Goal: Find specific page/section: Find specific page/section

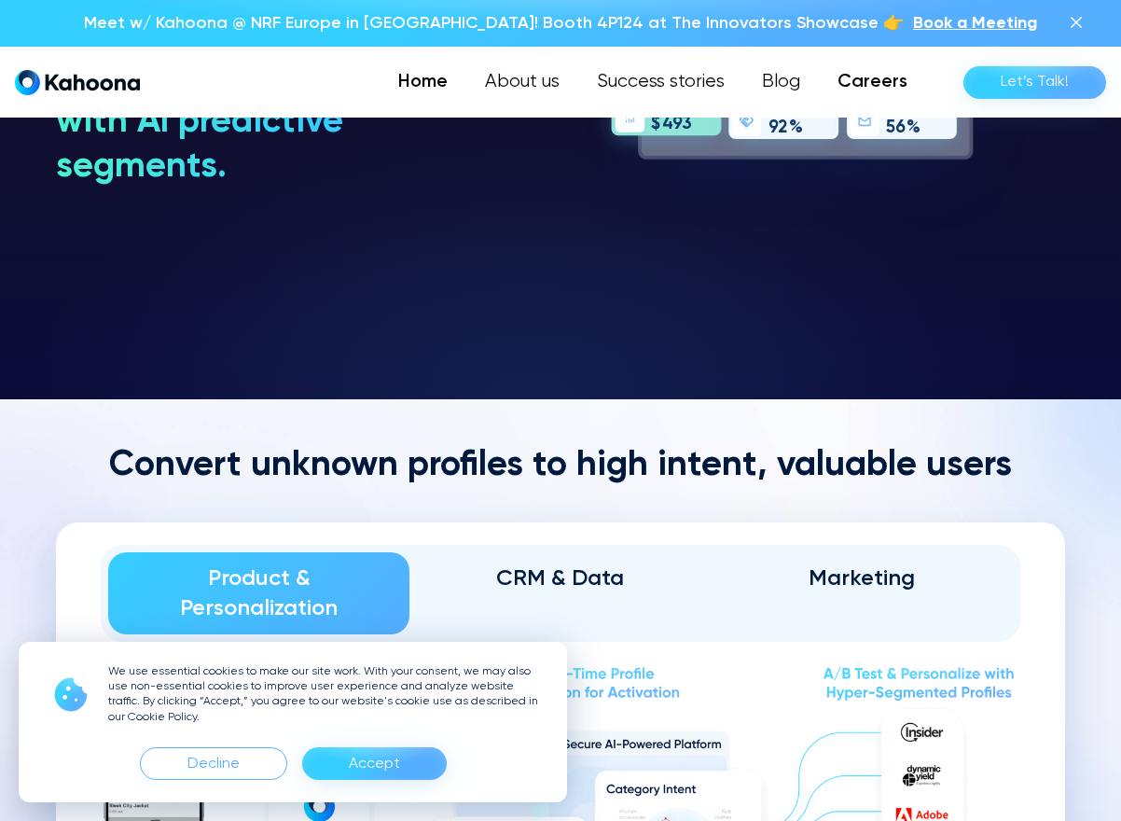
scroll to position [1869, 0]
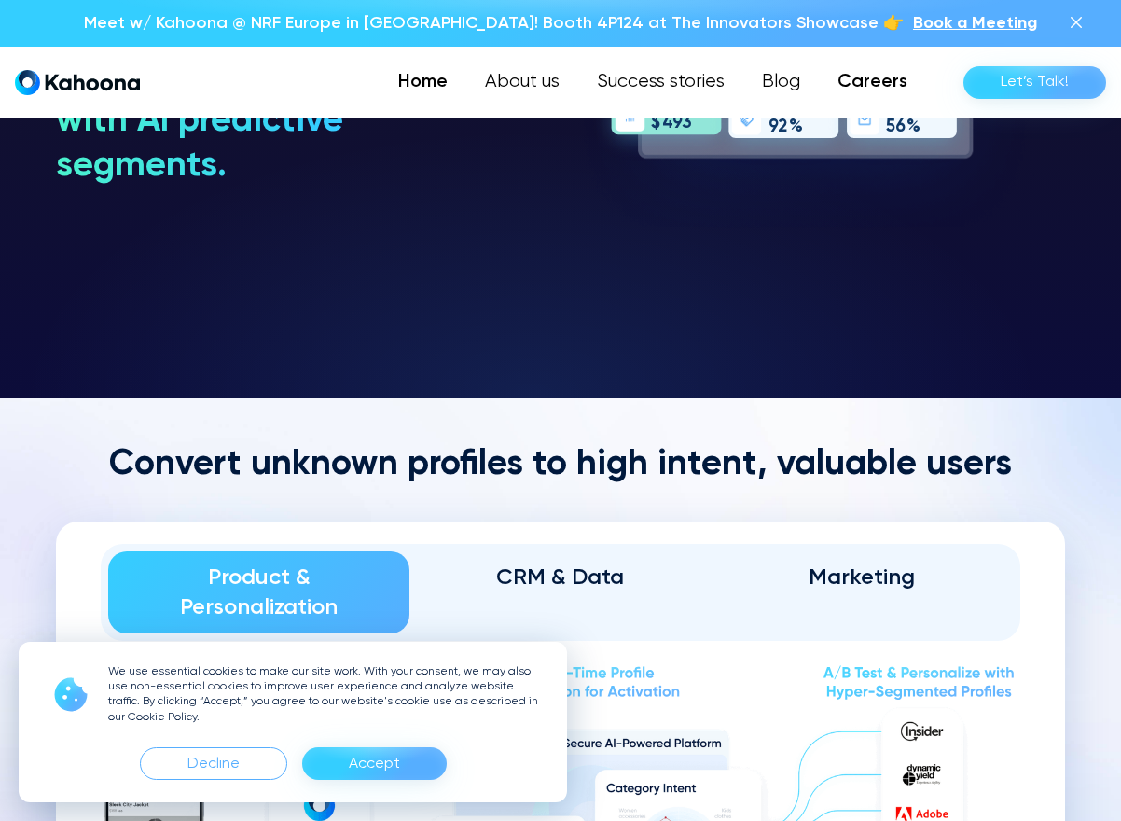
click at [866, 86] on link "Careers" at bounding box center [872, 81] width 107 height 37
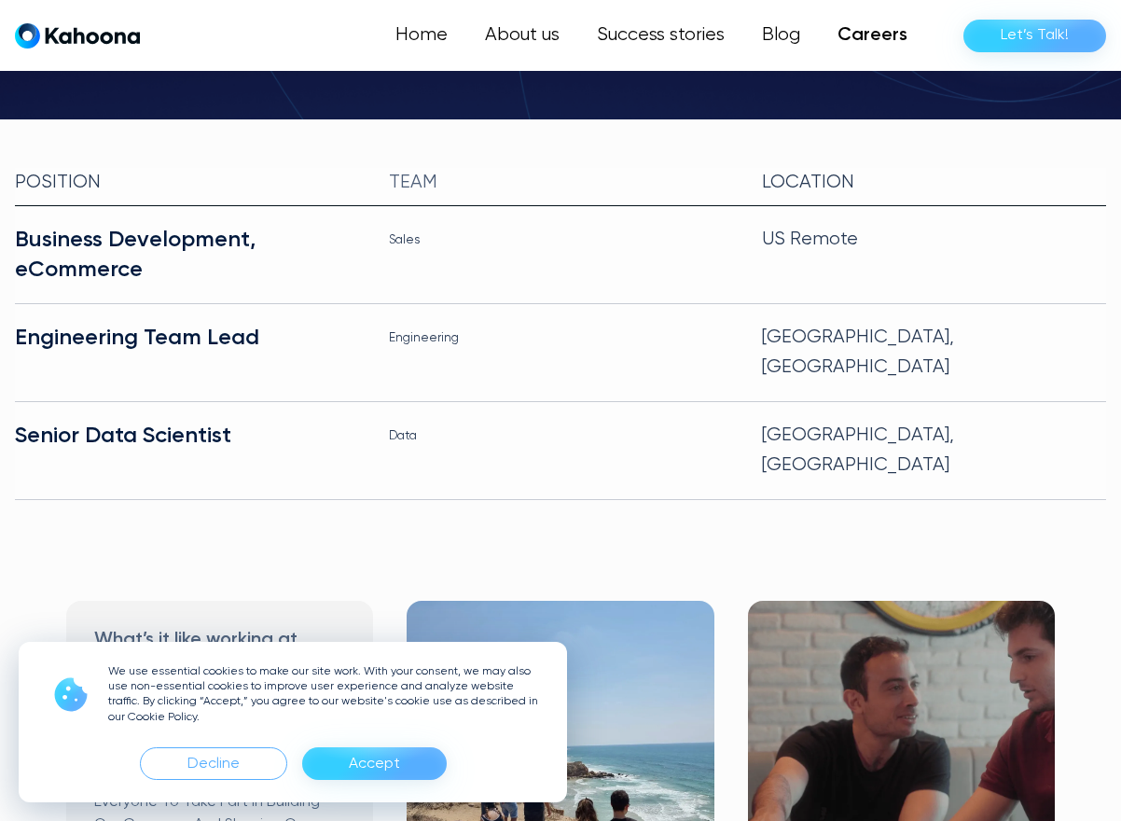
scroll to position [427, 0]
click at [364, 767] on div "Accept" at bounding box center [374, 764] width 51 height 30
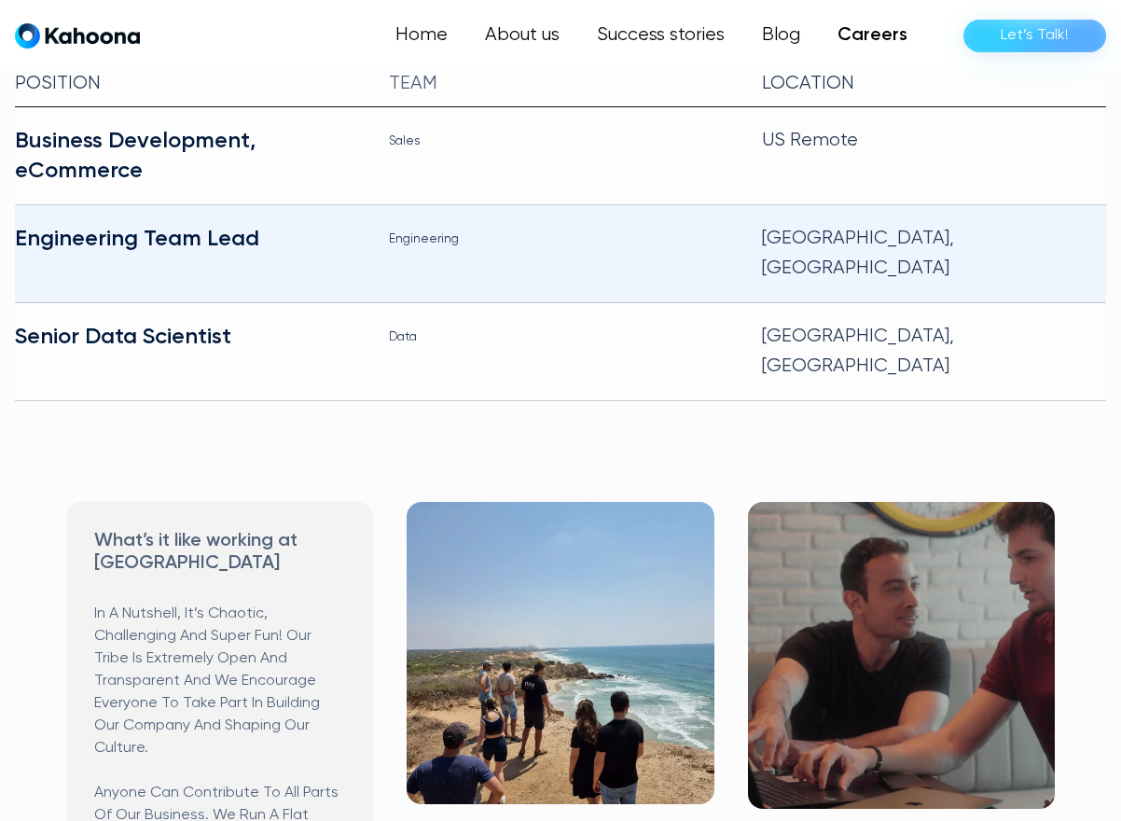
scroll to position [527, 0]
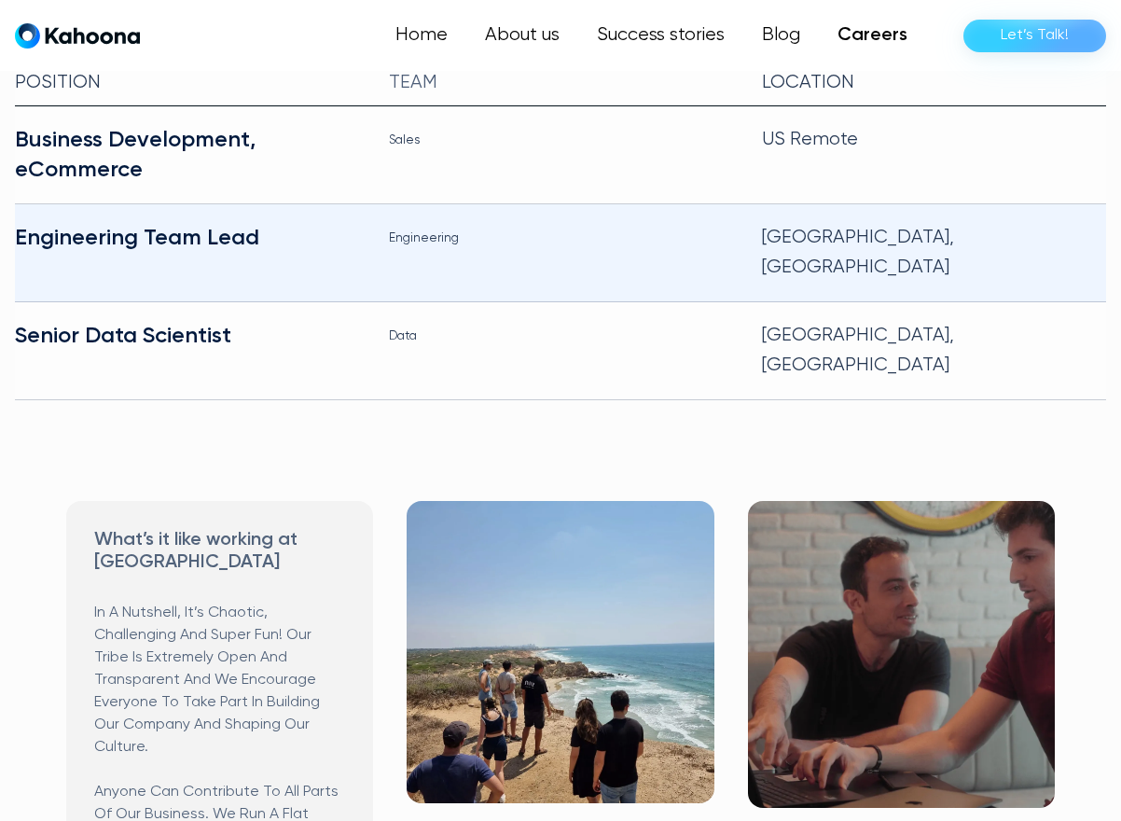
click at [160, 223] on div "Engineering Team Lead" at bounding box center [187, 253] width 344 height 60
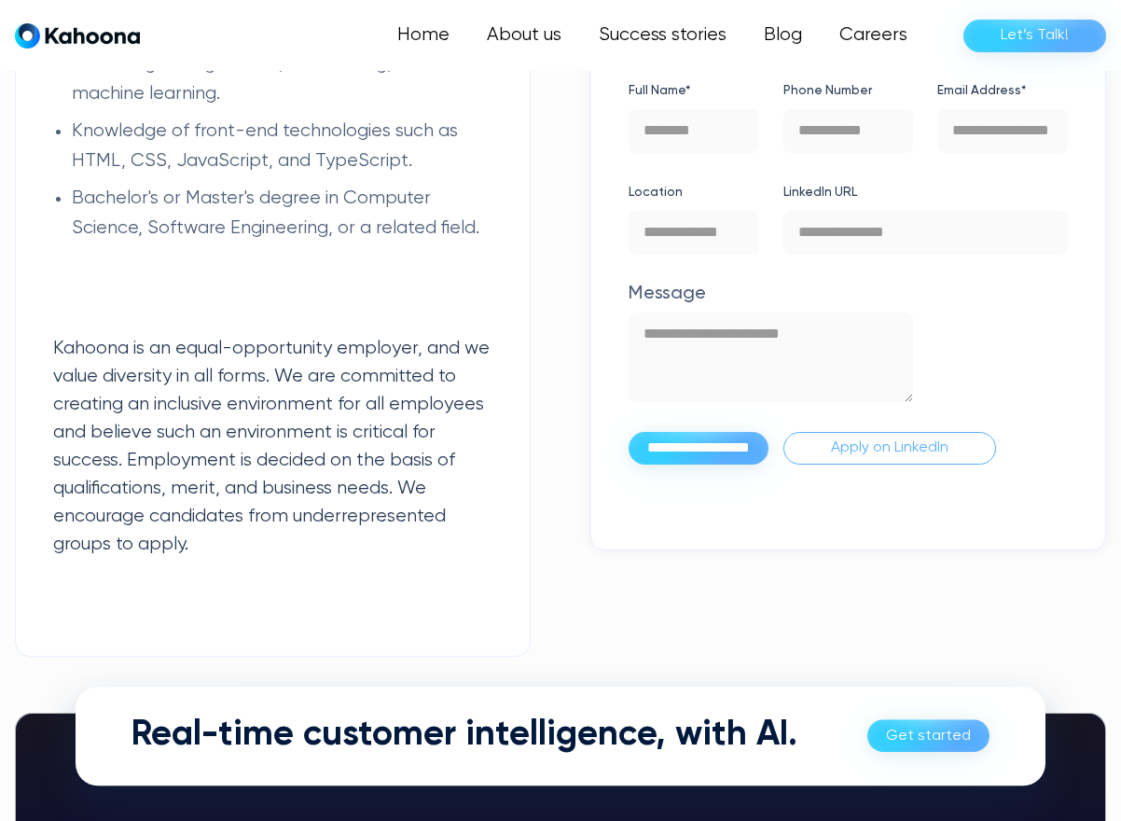
scroll to position [4119, 0]
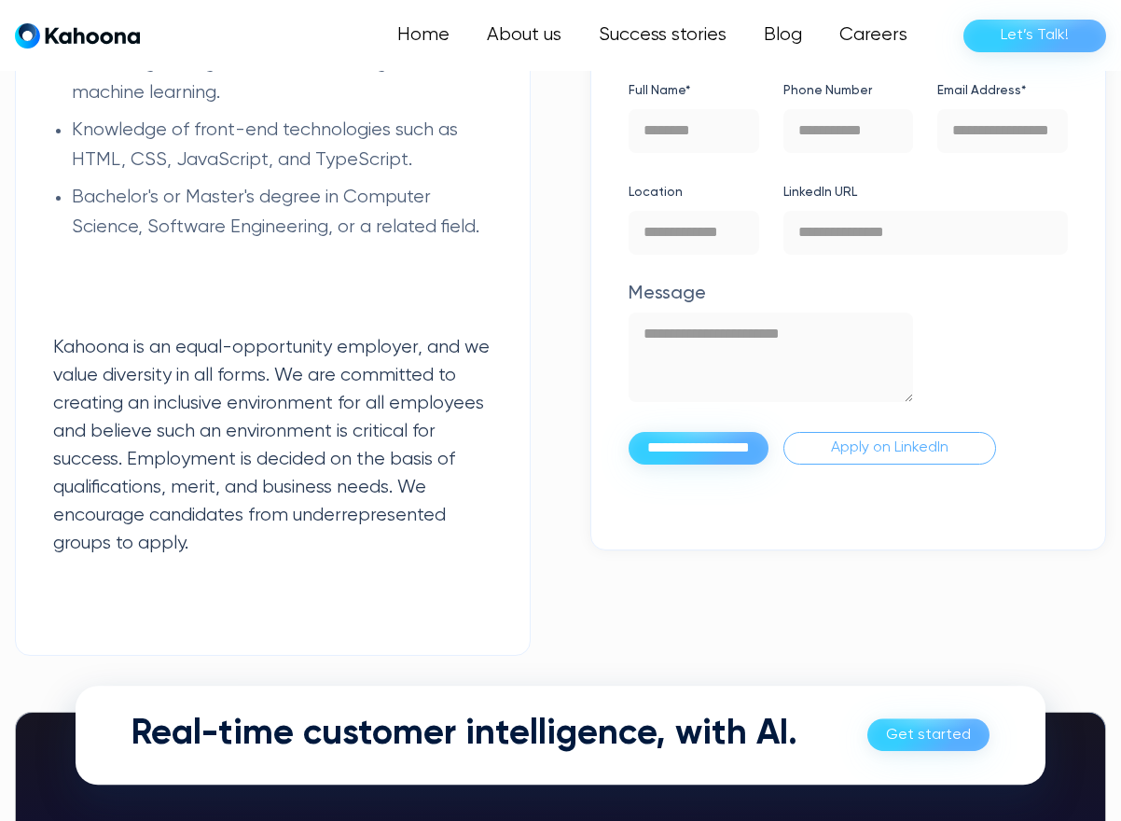
click at [100, 34] on img "home" at bounding box center [77, 35] width 125 height 26
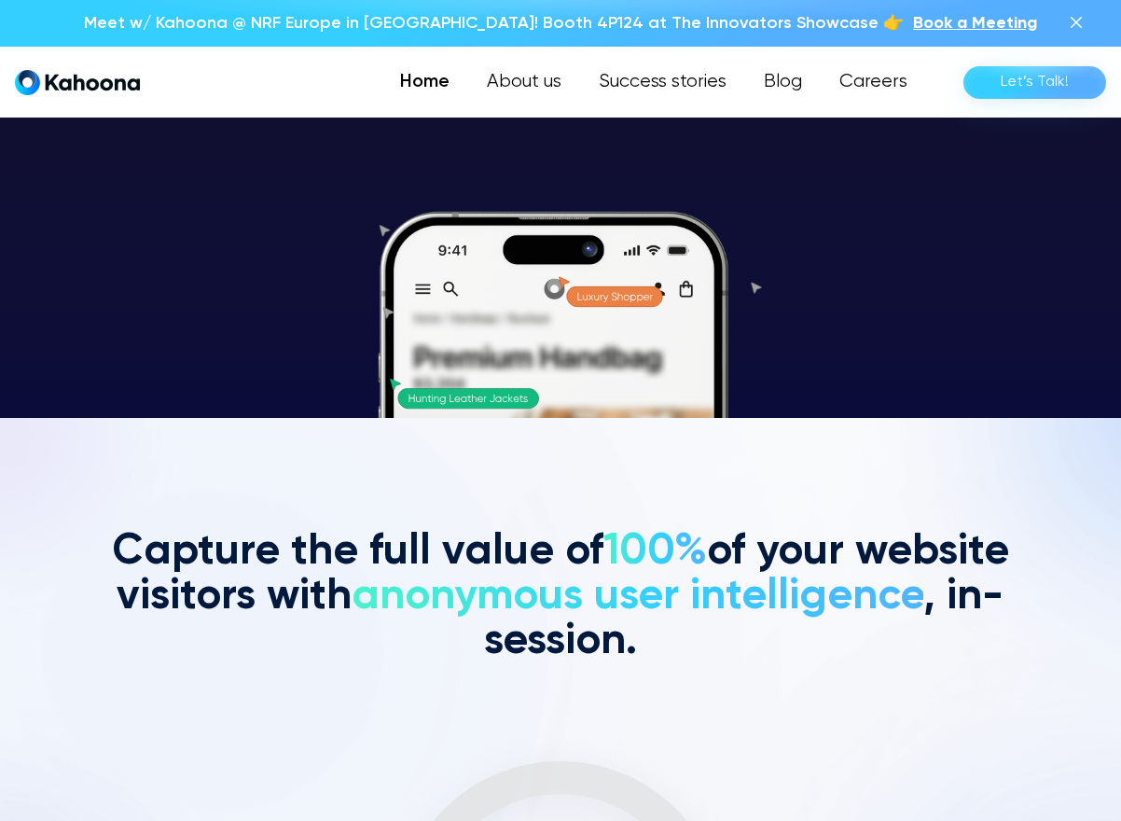
scroll to position [404, 0]
